Goal: Task Accomplishment & Management: Complete application form

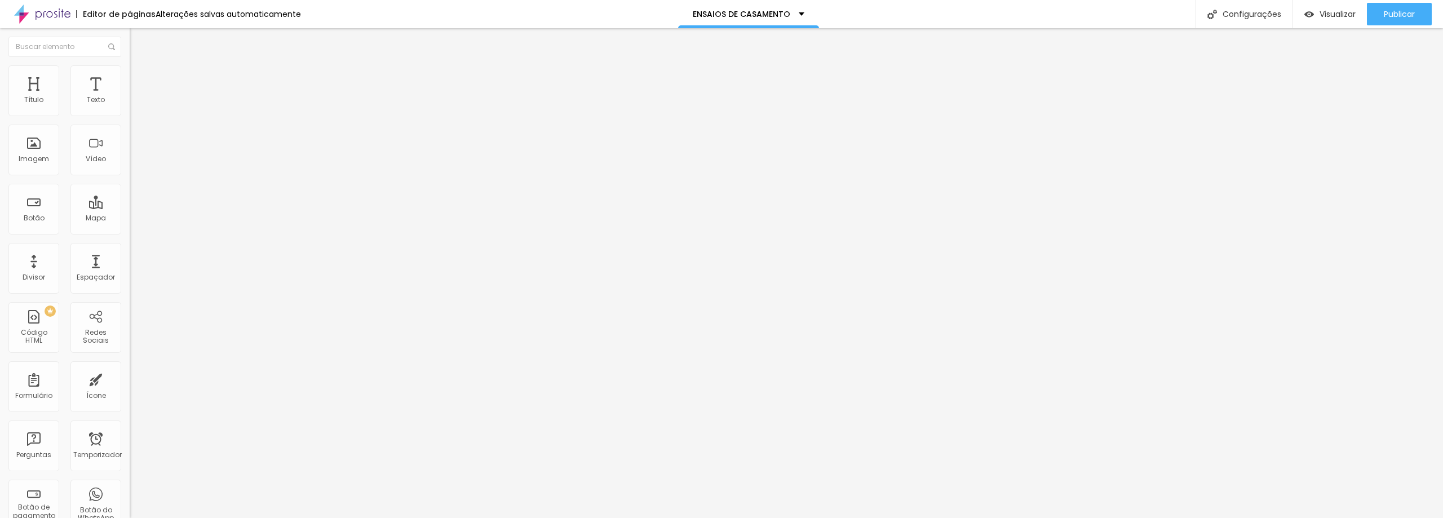
click at [130, 114] on img at bounding box center [133, 117] width 7 height 7
click at [130, 114] on div "Forma" at bounding box center [195, 104] width 130 height 19
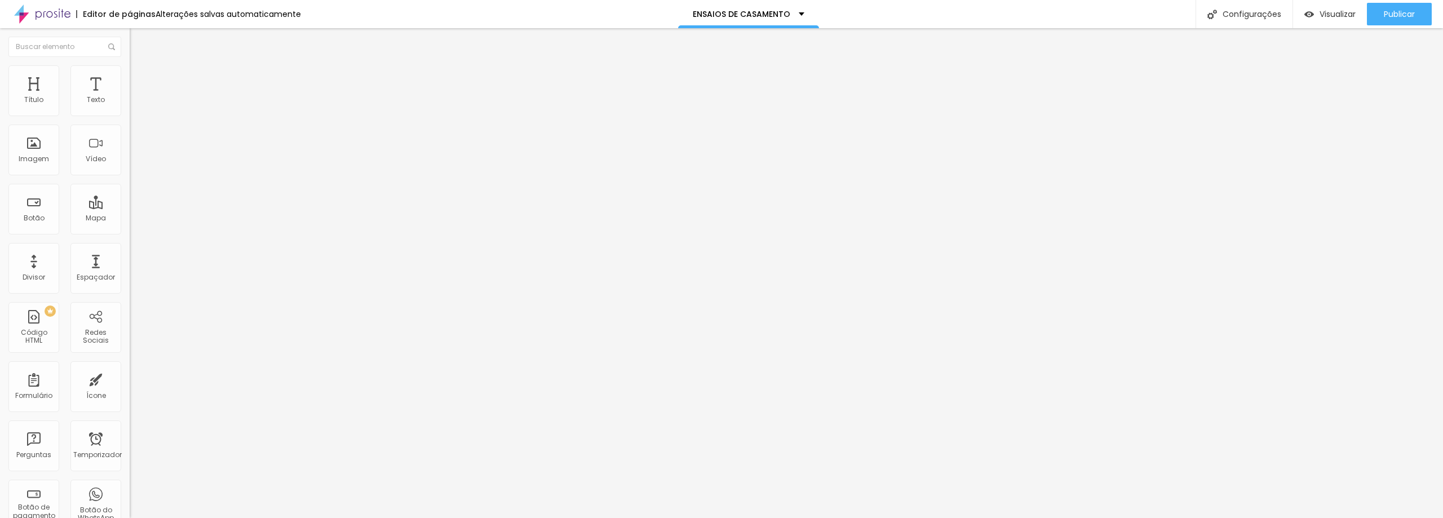
type input "ENSAIO DE CASAMENTO"
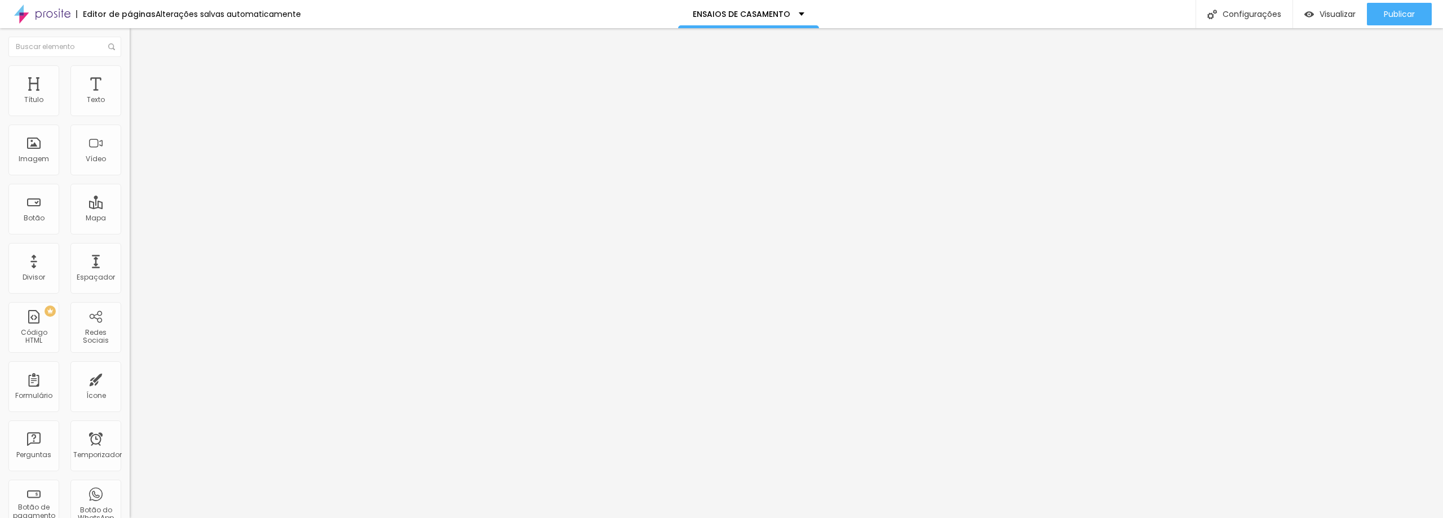
drag, startPoint x: 632, startPoint y: 276, endPoint x: 440, endPoint y: 271, distance: 192.2
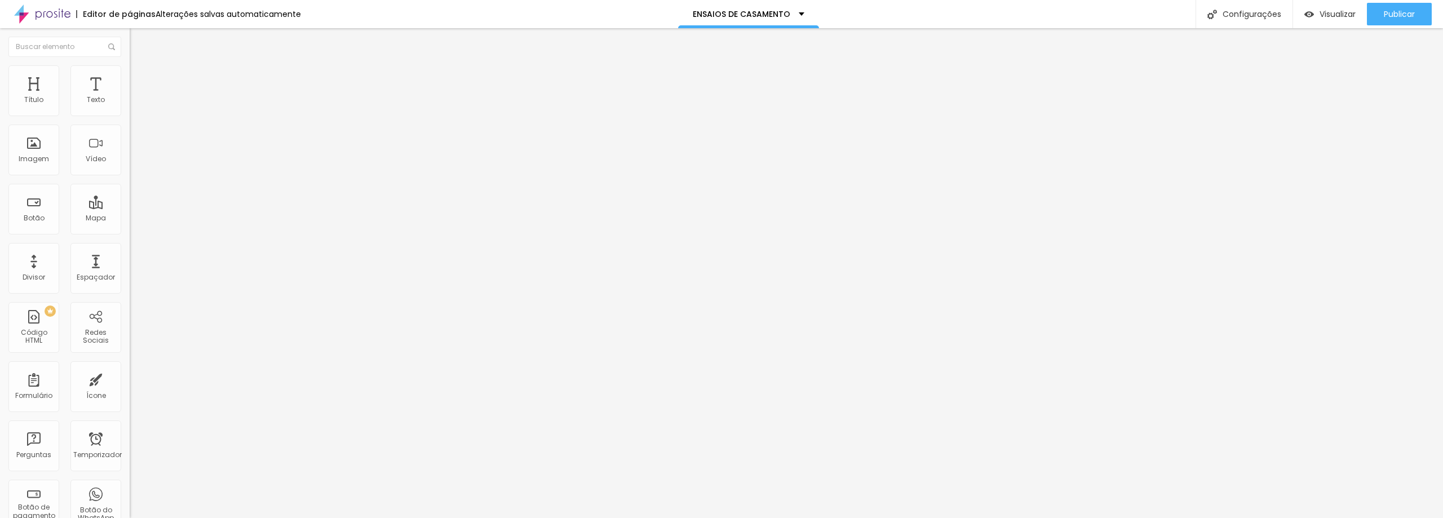
type input "CPF"
drag, startPoint x: 614, startPoint y: 313, endPoint x: 471, endPoint y: 307, distance: 143.9
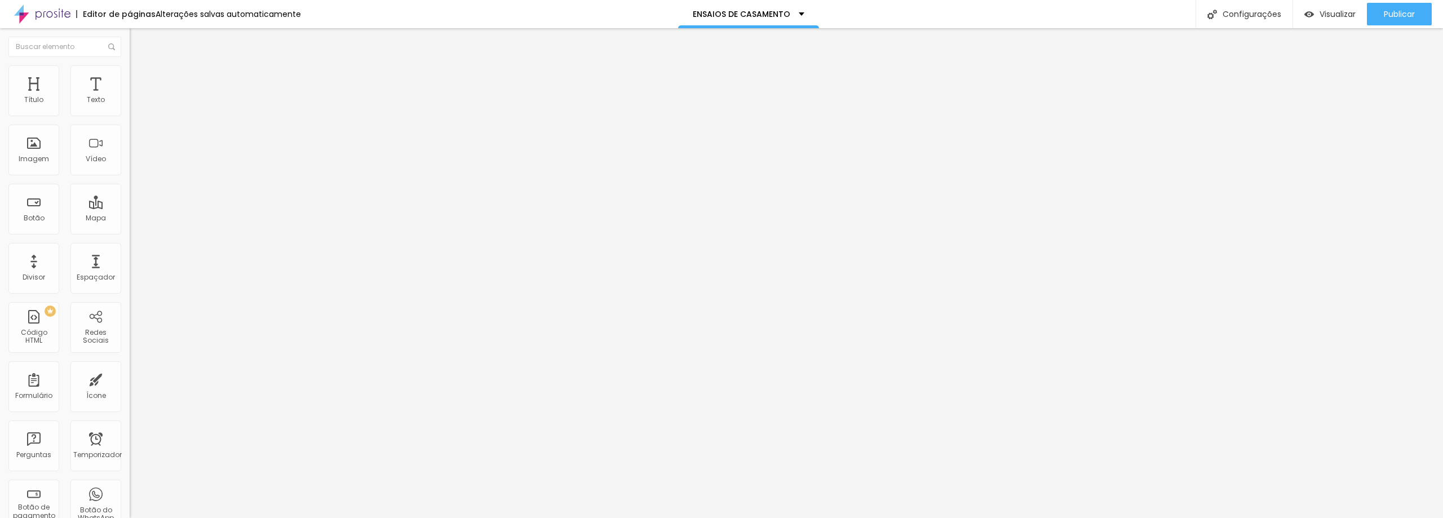
type input "ENDEREÇO"
drag, startPoint x: 602, startPoint y: 349, endPoint x: 460, endPoint y: 336, distance: 142.6
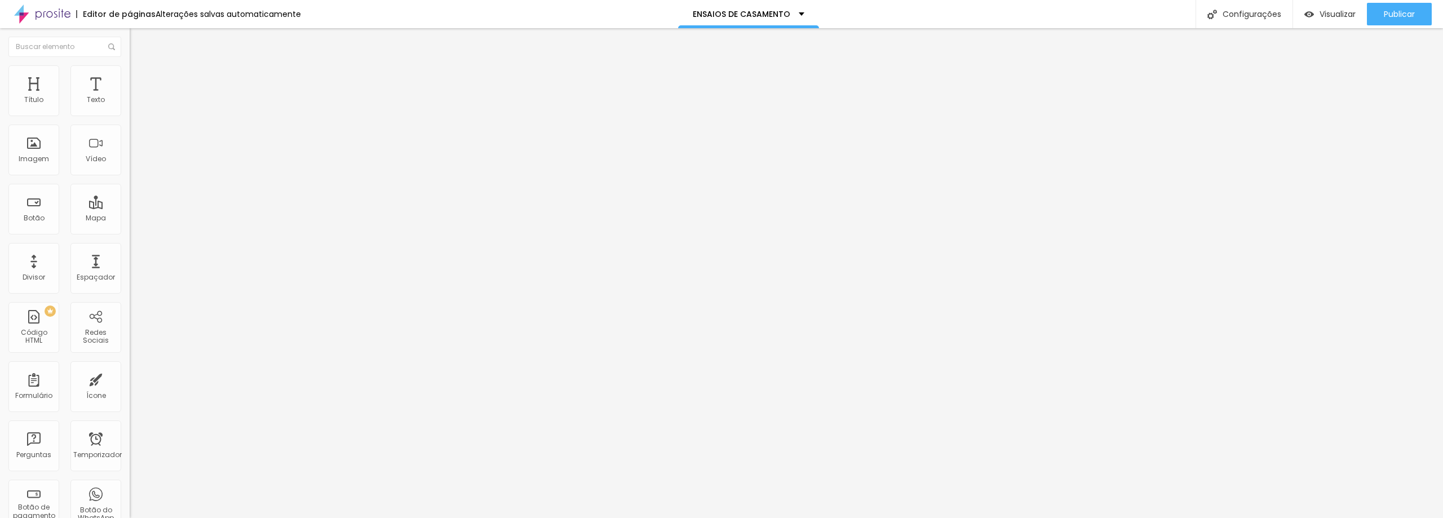
type input "DATA DE NASCIMENTO"
drag, startPoint x: 606, startPoint y: 257, endPoint x: 589, endPoint y: 166, distance: 92.4
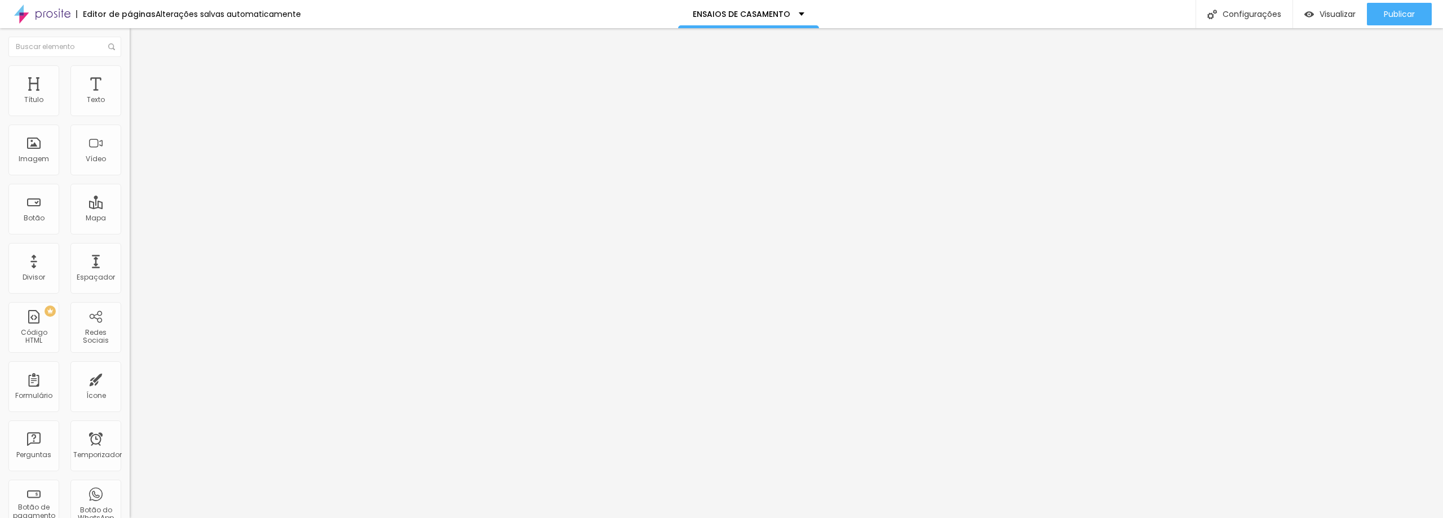
drag, startPoint x: 536, startPoint y: 255, endPoint x: 541, endPoint y: 171, distance: 84.1
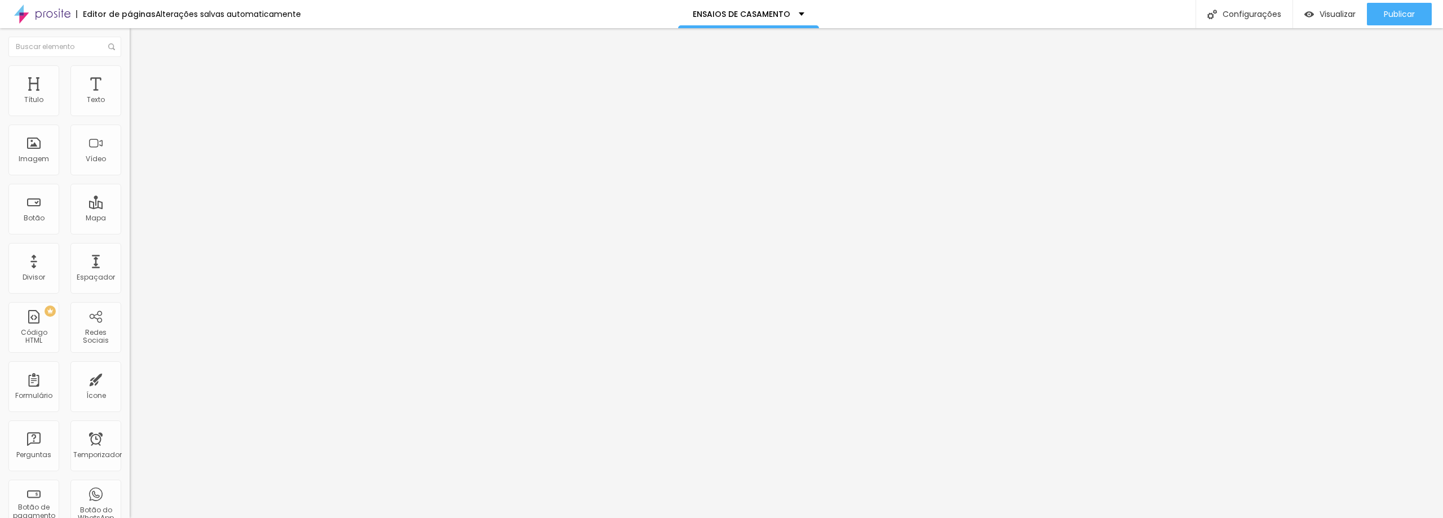
scroll to position [126, 0]
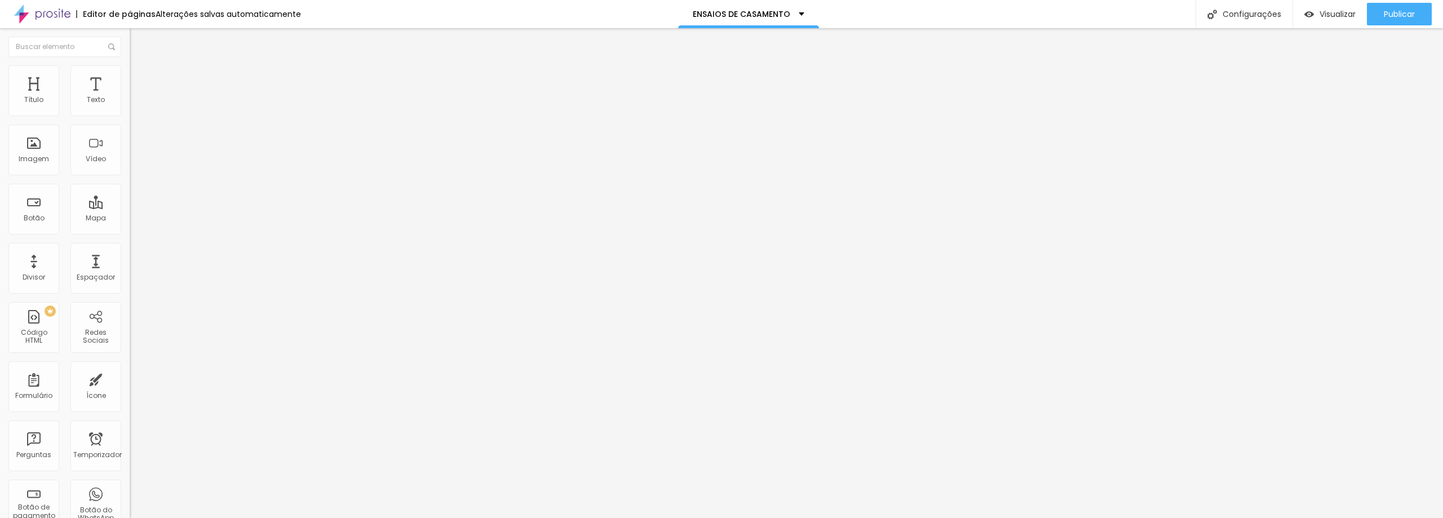
drag, startPoint x: 596, startPoint y: 240, endPoint x: 409, endPoint y: 230, distance: 187.4
type input "NOME DA NOIVA"
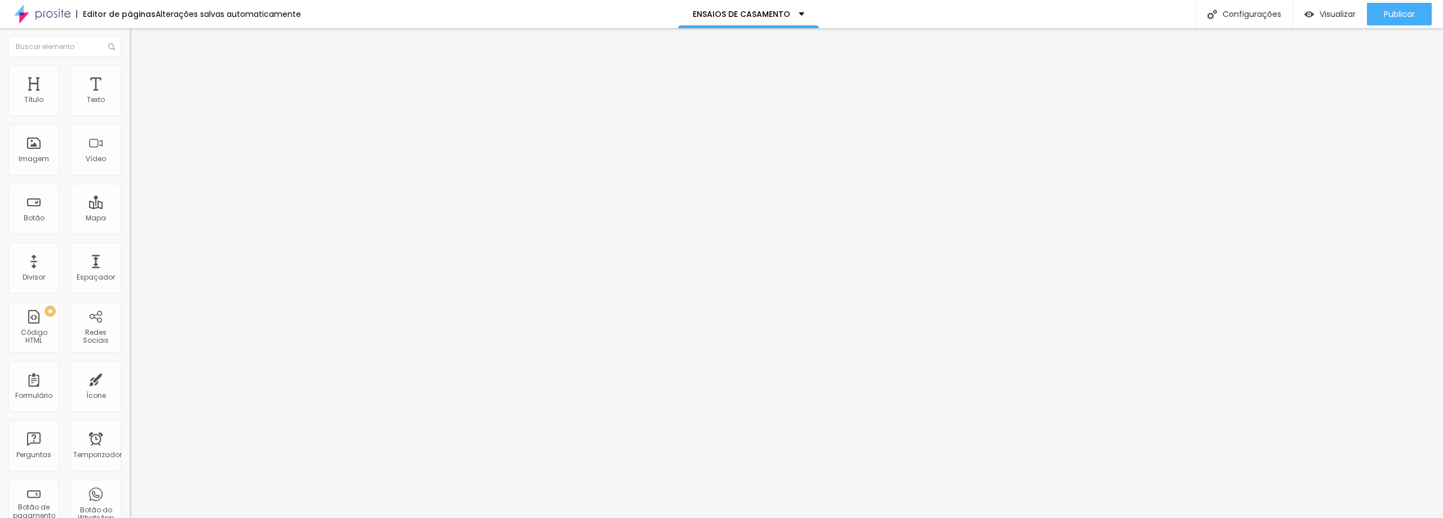
drag, startPoint x: 589, startPoint y: 276, endPoint x: 455, endPoint y: 261, distance: 135.0
type input "NOME DO NOIVO"
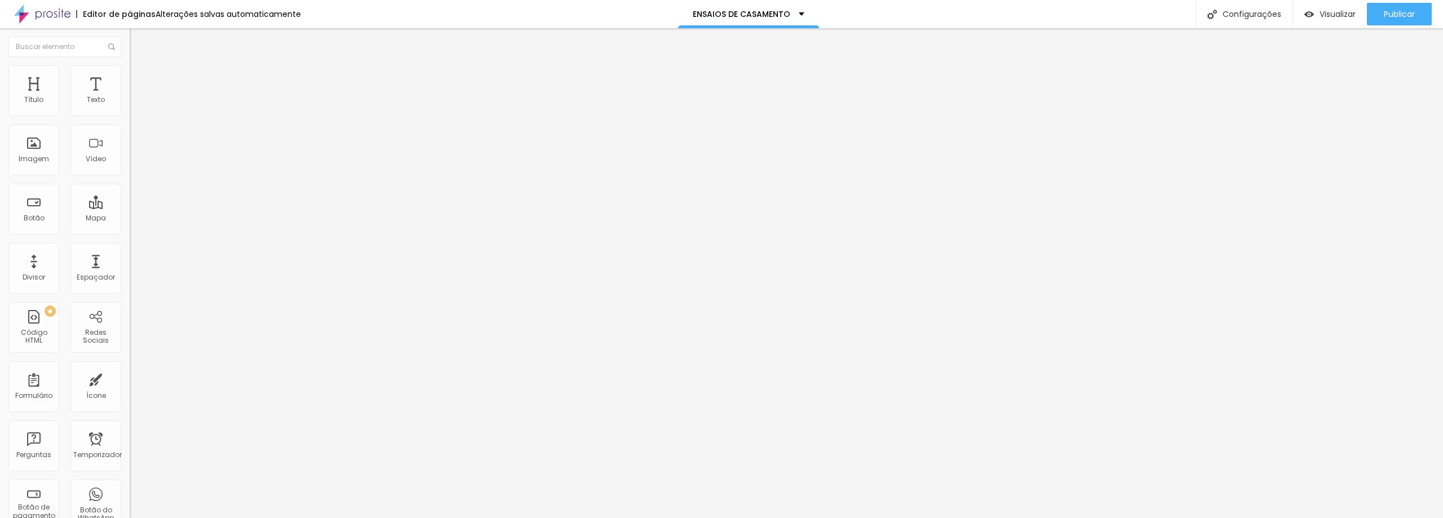
drag, startPoint x: 602, startPoint y: 313, endPoint x: 503, endPoint y: 307, distance: 99.4
type input "P"
type input "CPF"
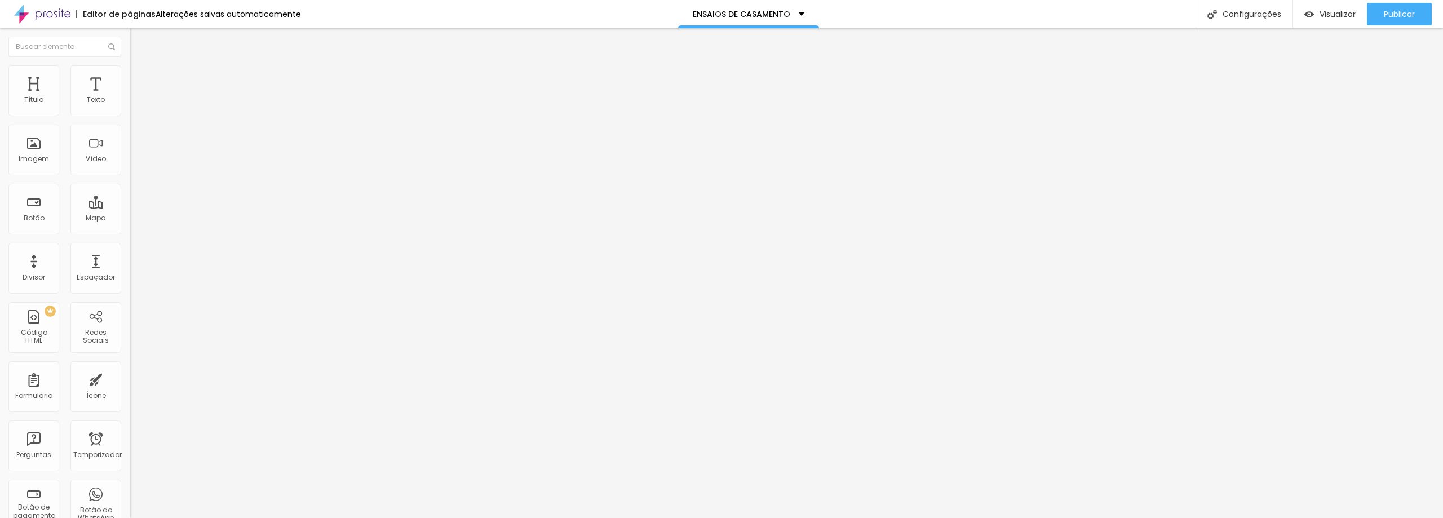
drag, startPoint x: 486, startPoint y: 339, endPoint x: 393, endPoint y: 326, distance: 93.9
type input "ENDEREÇO"
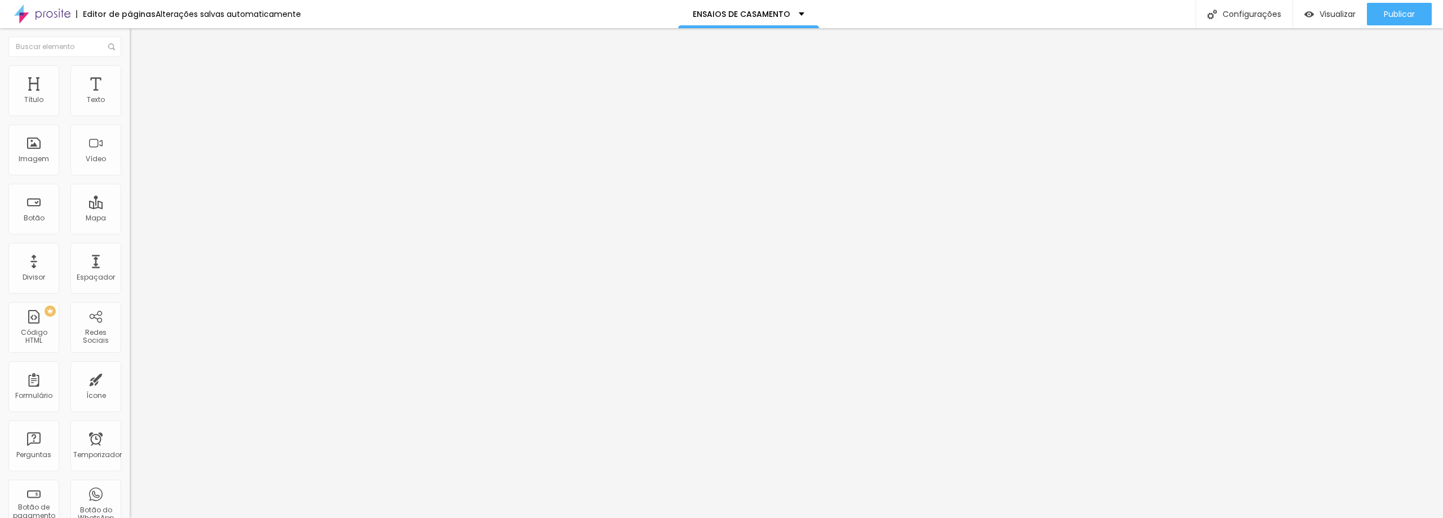
drag, startPoint x: 616, startPoint y: 278, endPoint x: 486, endPoint y: 270, distance: 129.8
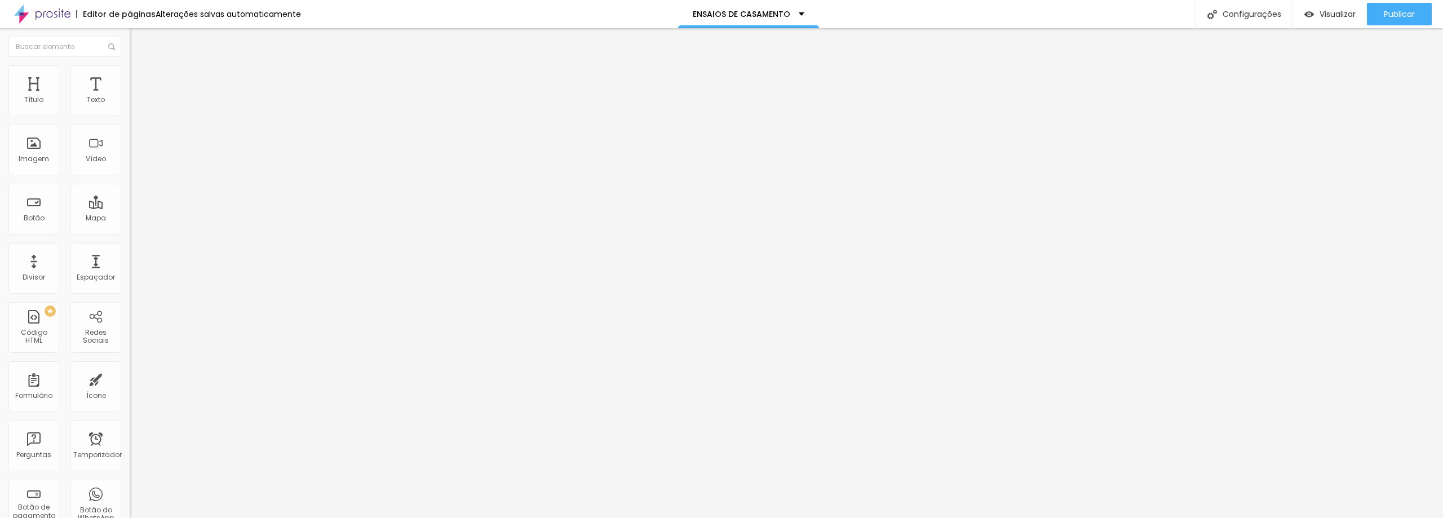
type input "@INSTAGRA"
drag, startPoint x: 604, startPoint y: 315, endPoint x: 476, endPoint y: 307, distance: 128.2
type input "2"
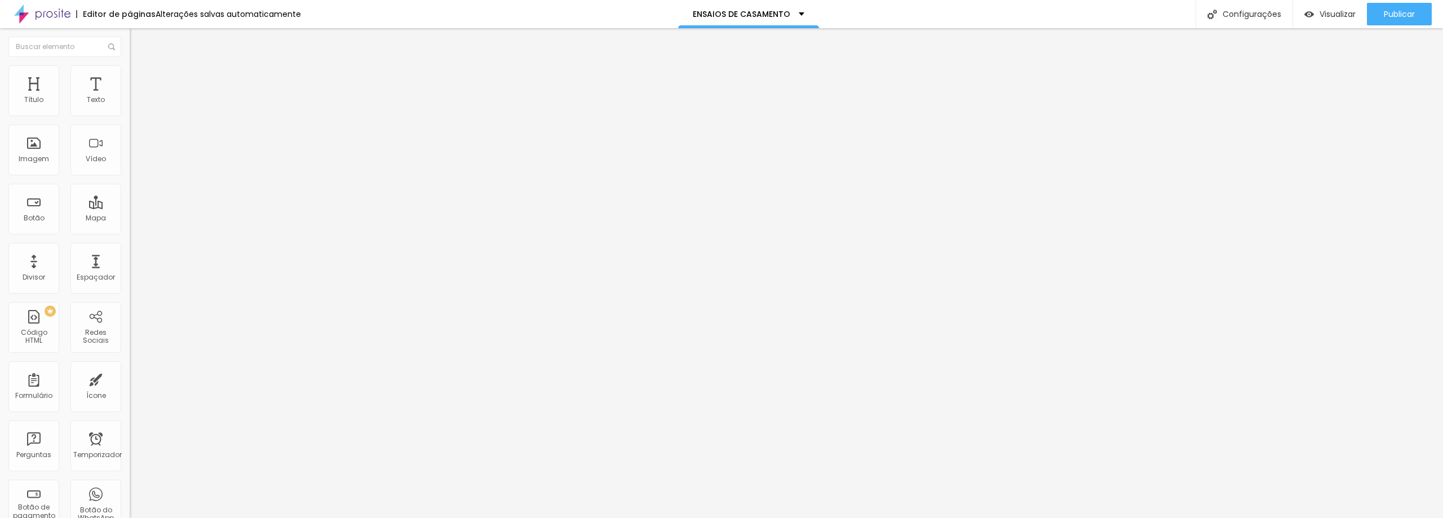
type input "@INSTAGRAM"
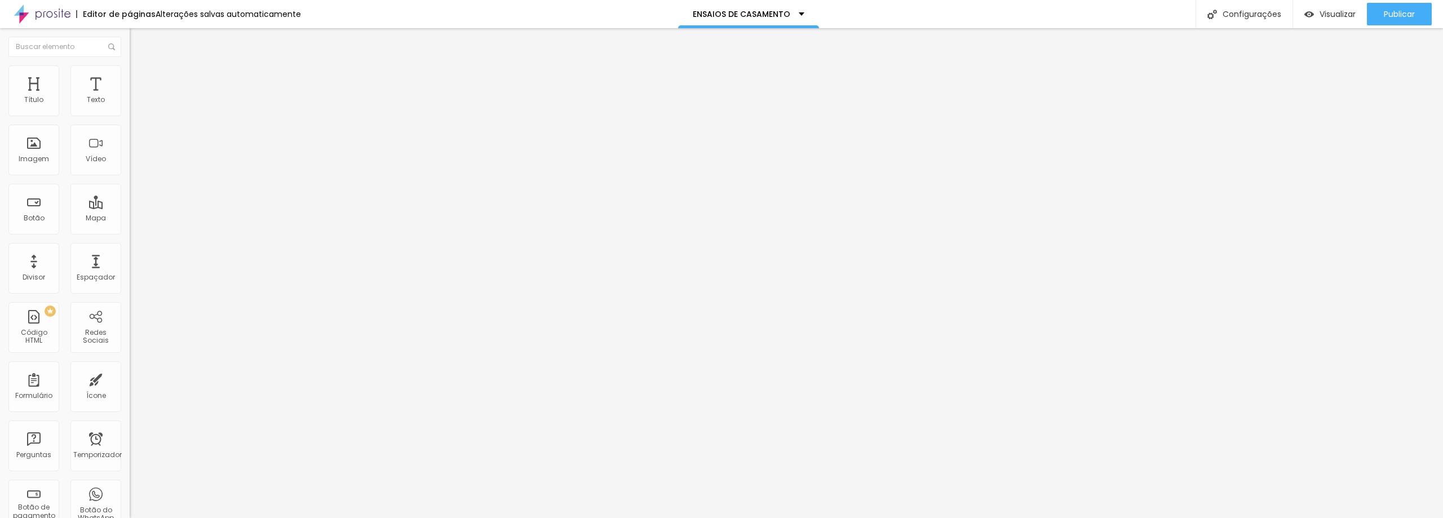
scroll to position [169, 0]
drag, startPoint x: 533, startPoint y: 322, endPoint x: 530, endPoint y: 56, distance: 266.0
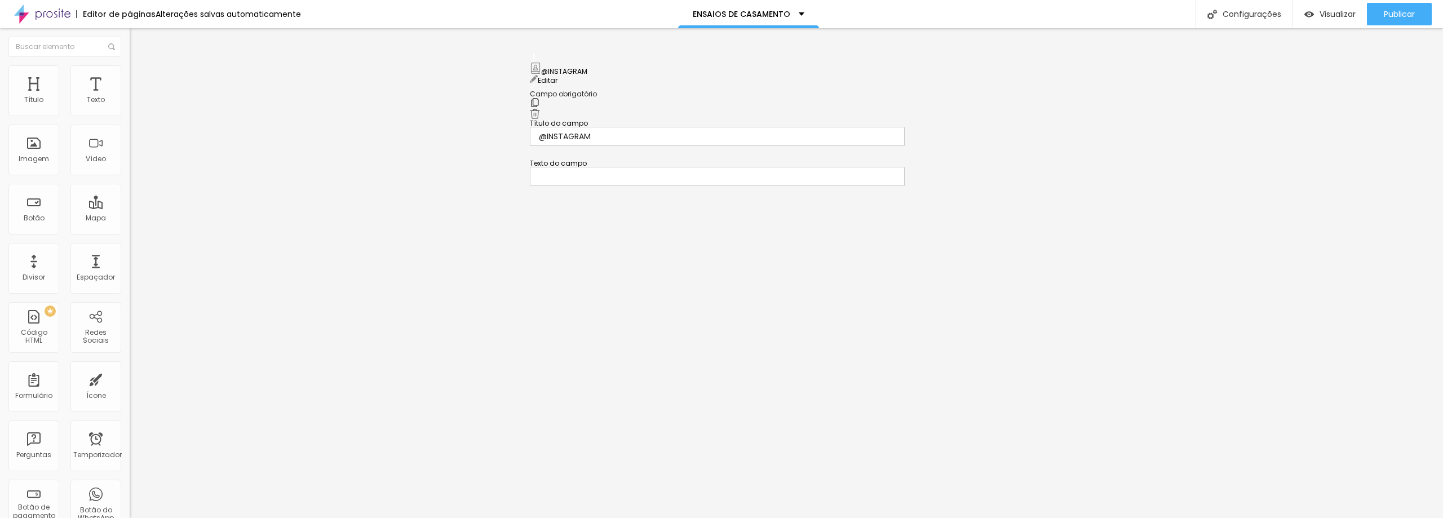
drag, startPoint x: 537, startPoint y: 187, endPoint x: 560, endPoint y: 351, distance: 166.1
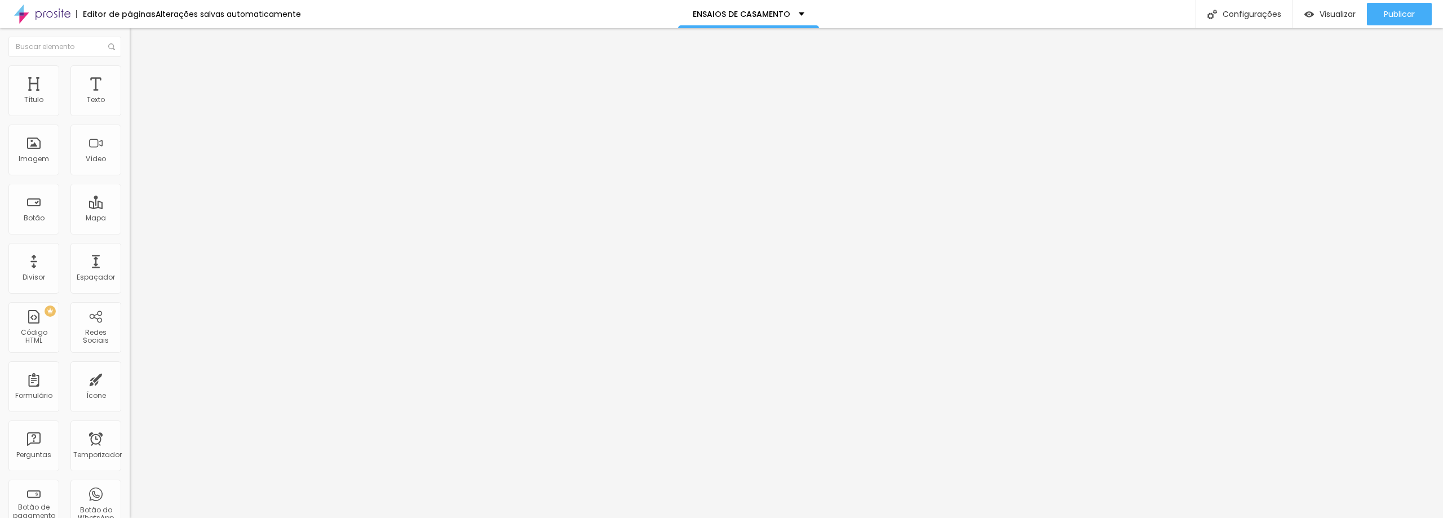
drag, startPoint x: 618, startPoint y: 371, endPoint x: 521, endPoint y: 376, distance: 96.5
drag, startPoint x: 637, startPoint y: 323, endPoint x: 615, endPoint y: 324, distance: 22.0
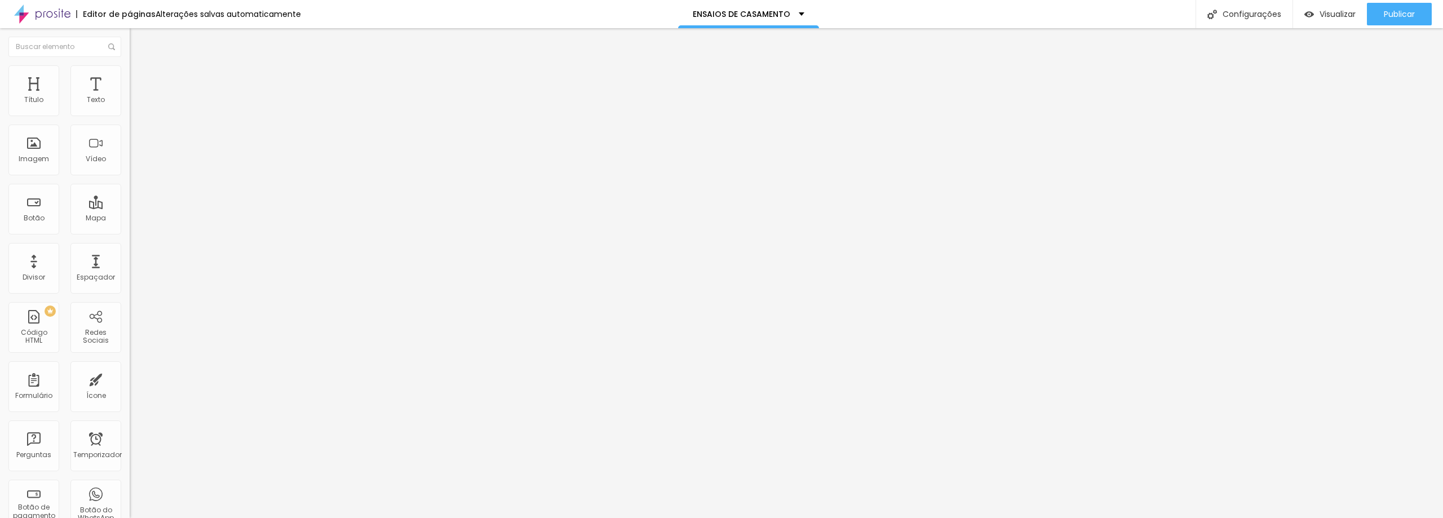
drag, startPoint x: 660, startPoint y: 323, endPoint x: 490, endPoint y: 326, distance: 170.2
type input "TIPO DE ENSAIO"
drag, startPoint x: 596, startPoint y: 378, endPoint x: 529, endPoint y: 374, distance: 67.7
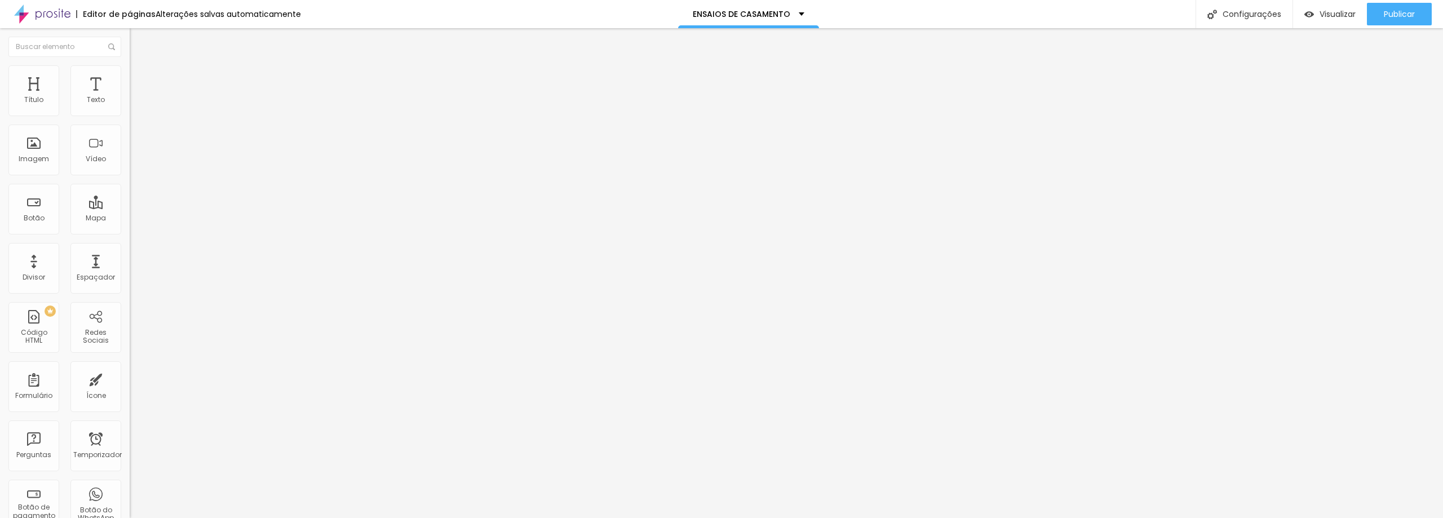
type input "PRE CASAMENTO"
drag, startPoint x: 598, startPoint y: 286, endPoint x: 503, endPoint y: 271, distance: 96.4
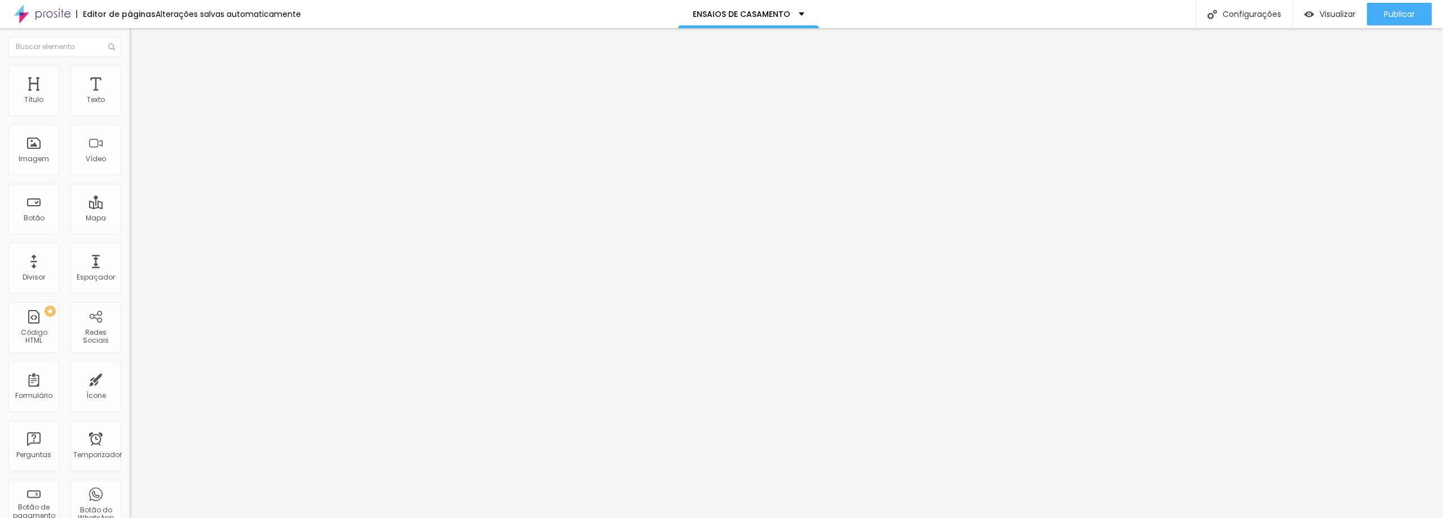
type input "POS CASAMENTO"
drag, startPoint x: 613, startPoint y: 313, endPoint x: 490, endPoint y: 310, distance: 122.9
type input "POS CIVIL"
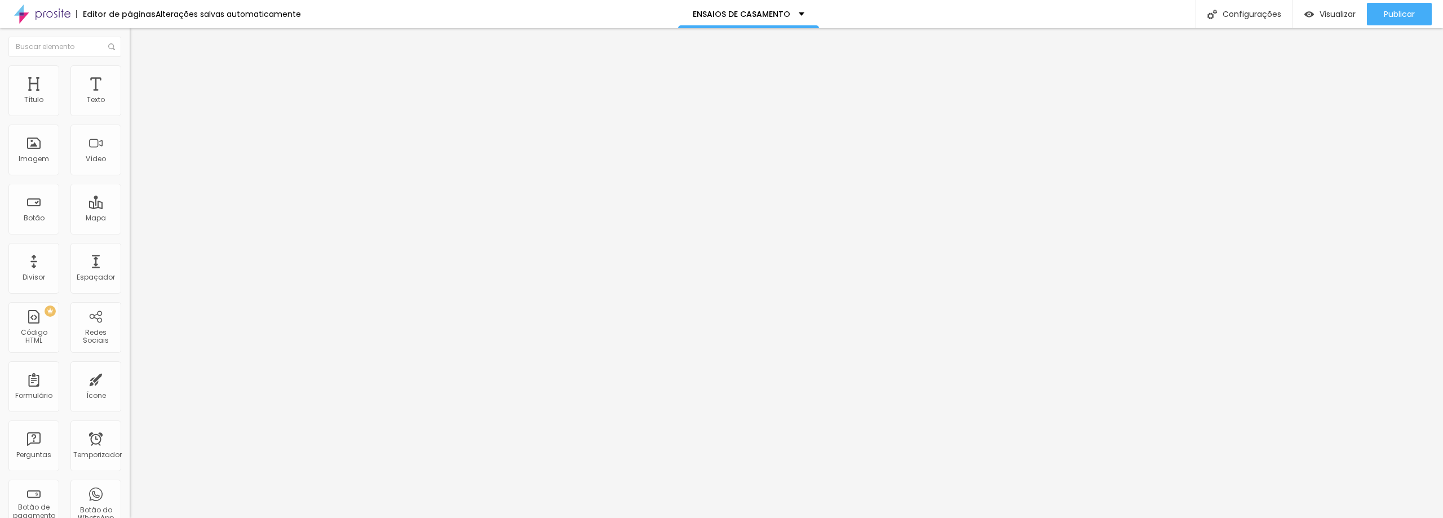
drag, startPoint x: 611, startPoint y: 332, endPoint x: 503, endPoint y: 329, distance: 108.2
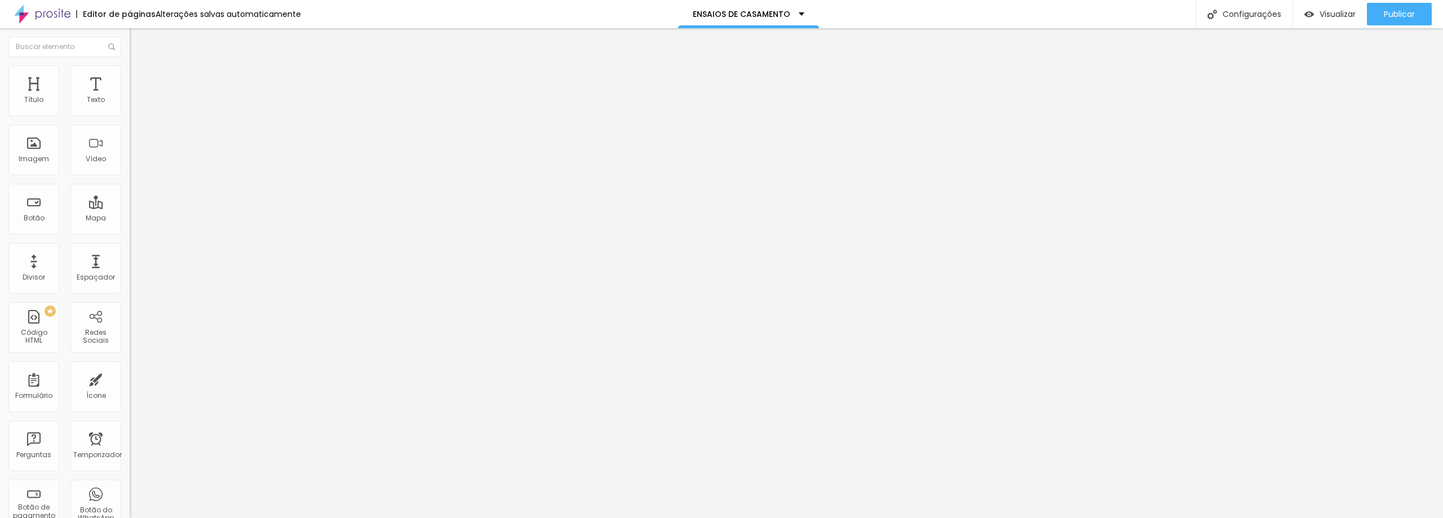
drag, startPoint x: 539, startPoint y: 284, endPoint x: 458, endPoint y: 284, distance: 81.7
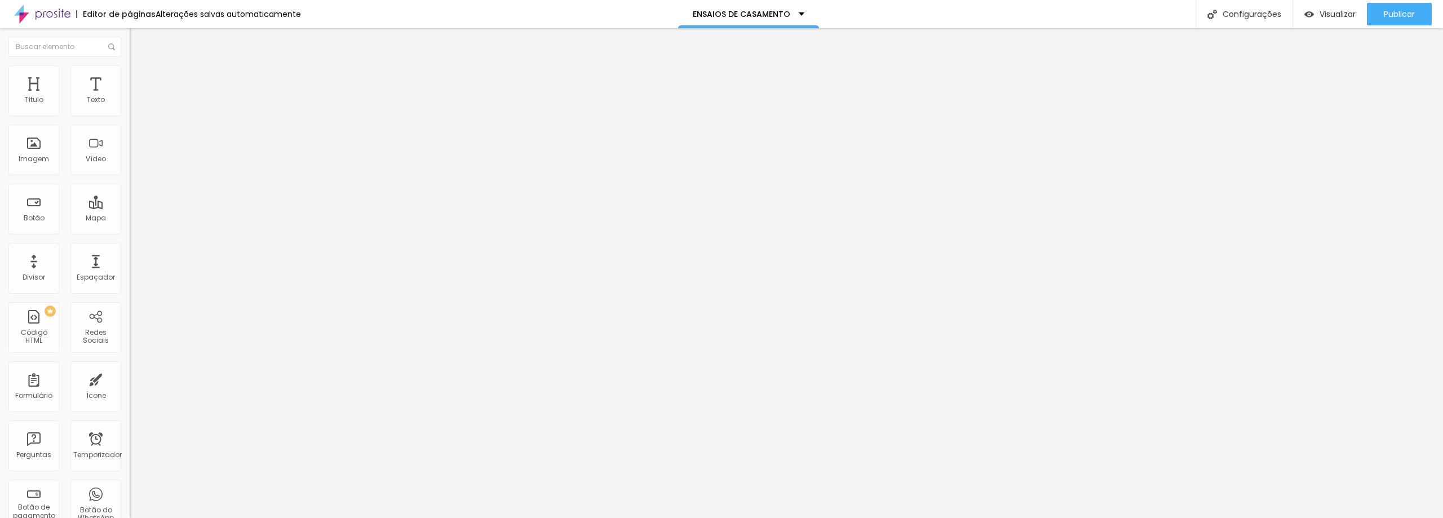
type input "DATA"
drag, startPoint x: 602, startPoint y: 320, endPoint x: 489, endPoint y: 318, distance: 113.3
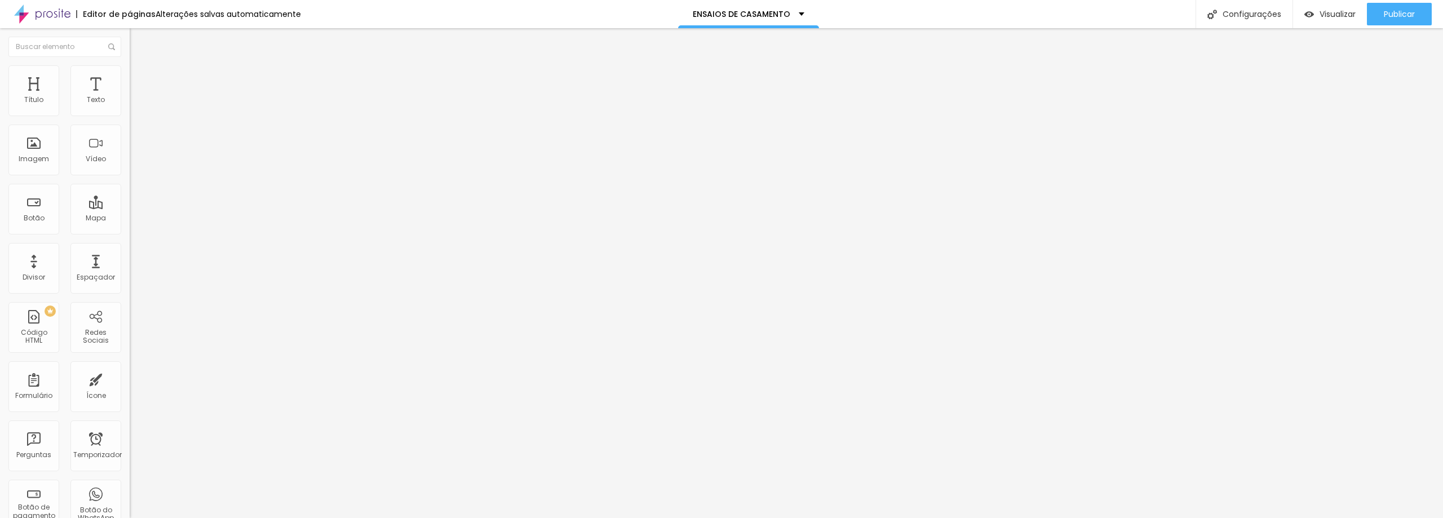
type input "HORARIO"
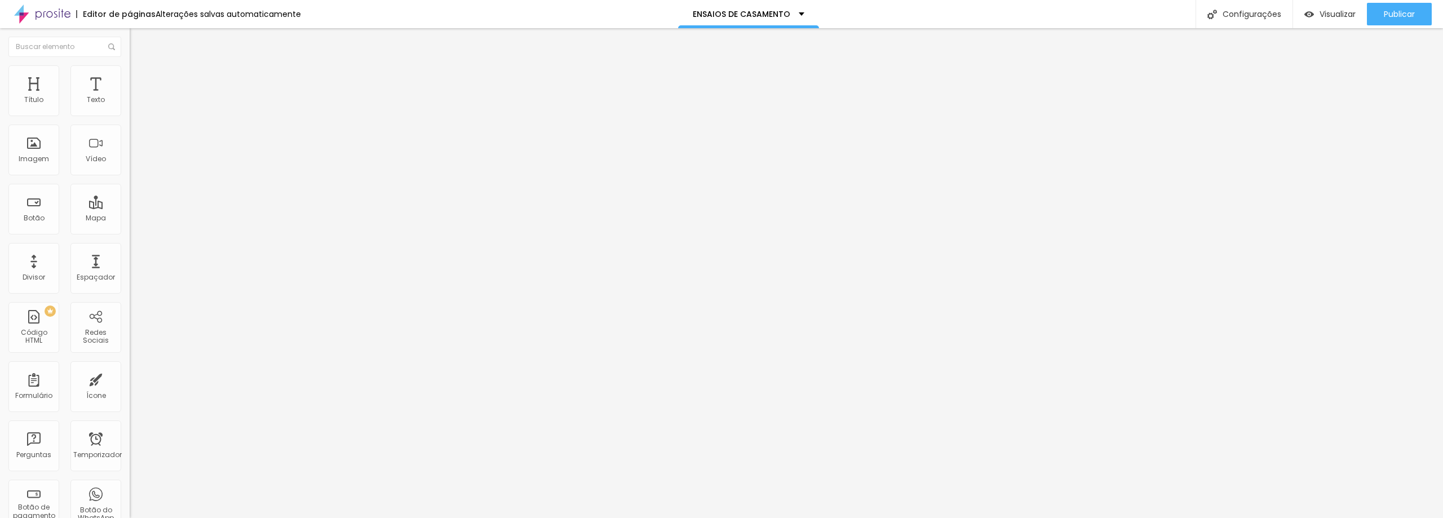
drag, startPoint x: 594, startPoint y: 359, endPoint x: 388, endPoint y: 342, distance: 207.5
type input "LOCAL"
drag, startPoint x: 779, startPoint y: 284, endPoint x: 790, endPoint y: 281, distance: 11.8
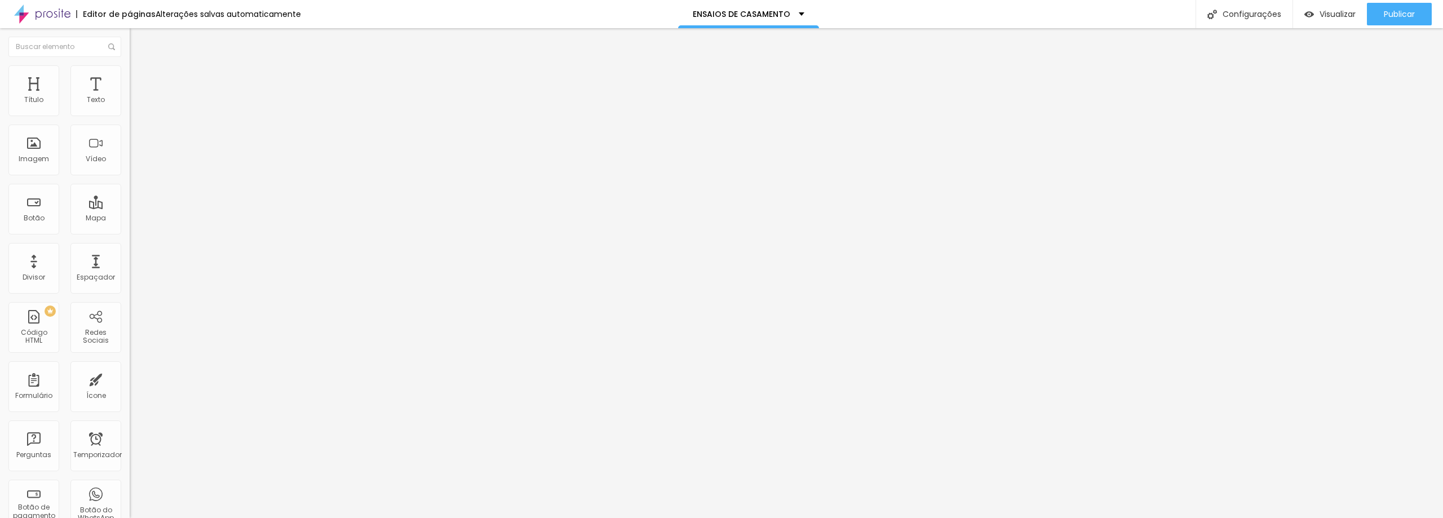
scroll to position [221, 0]
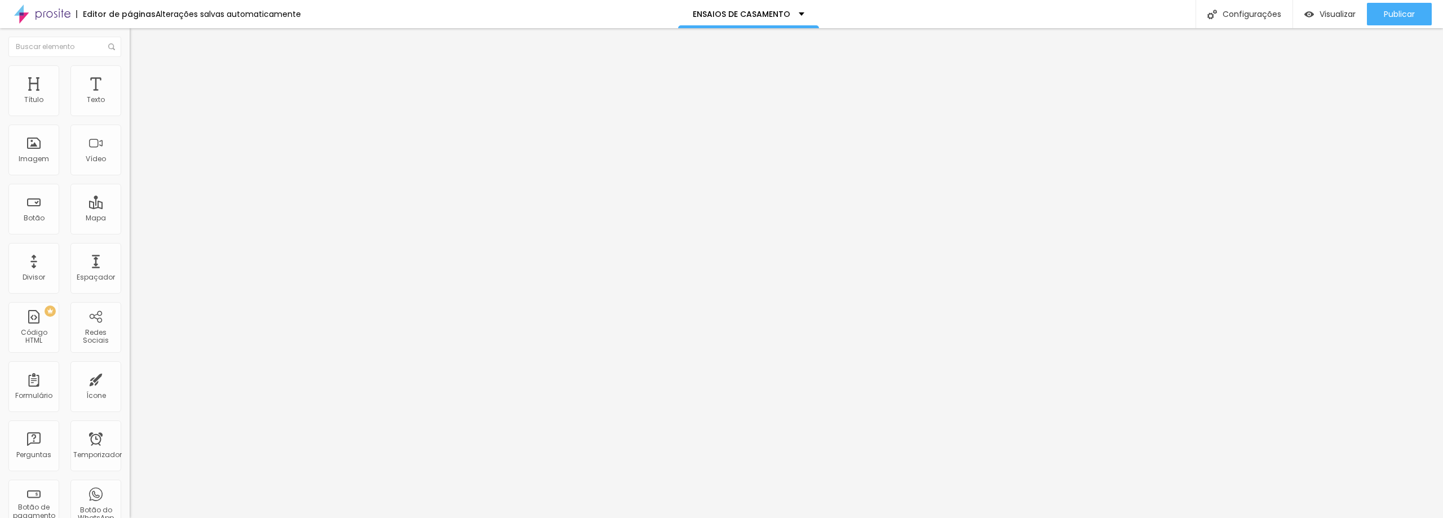
click at [1397, 14] on font "Publicar" at bounding box center [1398, 13] width 31 height 11
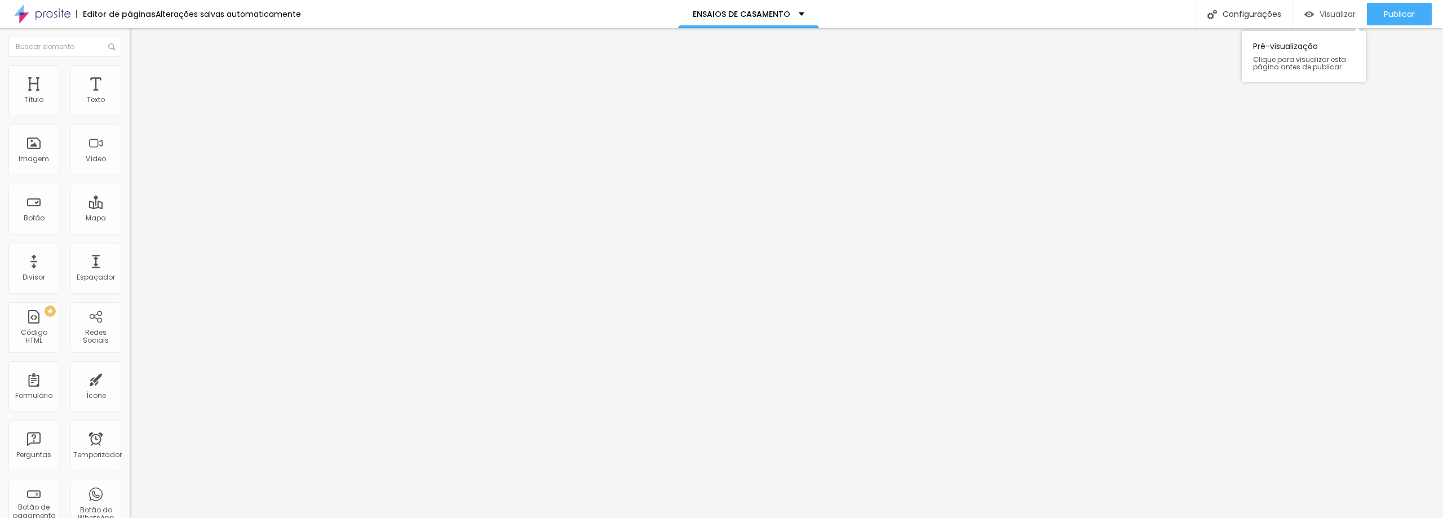
click at [1331, 15] on font "Visualizar" at bounding box center [1337, 13] width 36 height 11
